Goal: Information Seeking & Learning: Find specific fact

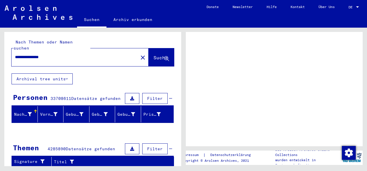
scroll to position [121, 0]
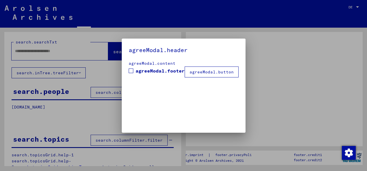
type input "**********"
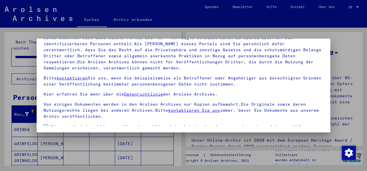
scroll to position [46, 0]
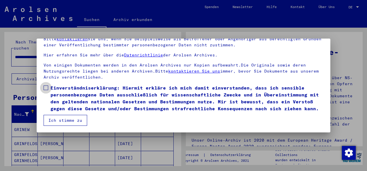
click at [47, 84] on label "Einverständniserklärung: Hiermit erkläre ich mich damit einverstanden, dass ich…" at bounding box center [184, 98] width 280 height 28
click at [68, 118] on button "Ich stimme zu" at bounding box center [66, 120] width 44 height 11
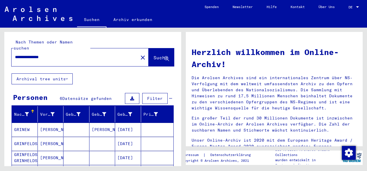
scroll to position [121, 0]
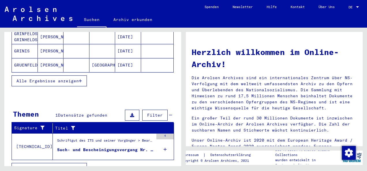
click at [104, 138] on div "Schriftgut des ITS und seiner Vorgänger > Bearbeitung von Anfragen > Fallbezoge…" at bounding box center [105, 142] width 96 height 8
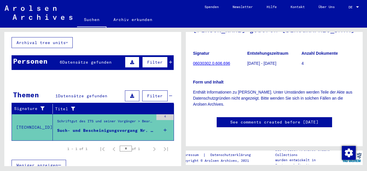
scroll to position [93, 0]
click at [287, 119] on link "See comments created before [DATE]" at bounding box center [274, 122] width 88 height 6
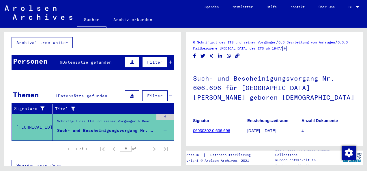
click at [212, 131] on link "06030302.0.606.696" at bounding box center [211, 131] width 37 height 5
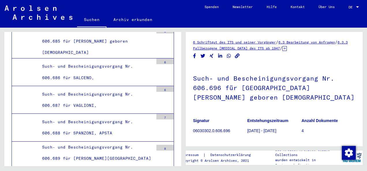
click at [273, 48] on link "6.3.3 Fallbezogene [MEDICAL_DATA] des ITS ab 1947" at bounding box center [270, 45] width 155 height 10
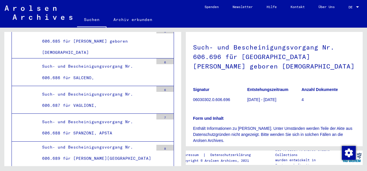
scroll to position [30, 0]
